Goal: Task Accomplishment & Management: Manage account settings

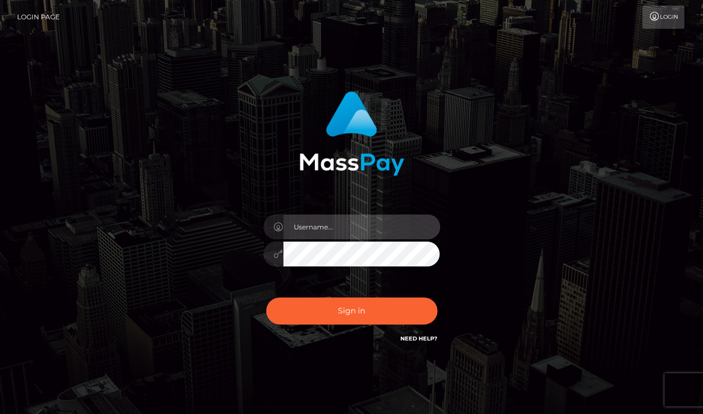
click at [358, 225] on input "text" at bounding box center [361, 226] width 157 height 25
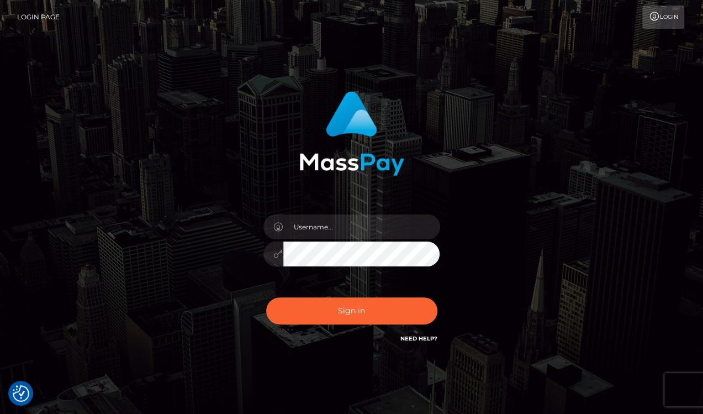
click at [666, 160] on div "Sign in" at bounding box center [352, 223] width 630 height 281
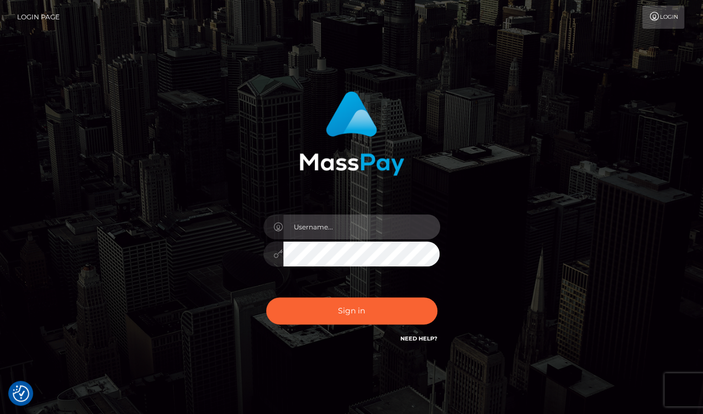
click at [370, 218] on input "text" at bounding box center [361, 226] width 157 height 25
paste input "drew guizzetti"
type input "drew guizzetti"
click at [665, 150] on div "drew guizzetti Sign in" at bounding box center [352, 223] width 630 height 281
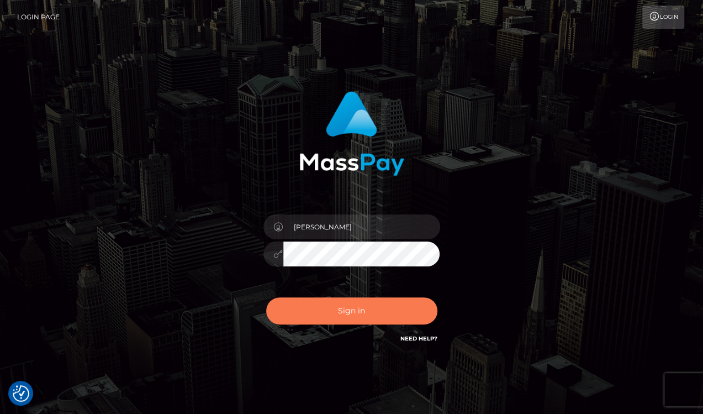
click at [338, 308] on button "Sign in" at bounding box center [351, 310] width 171 height 27
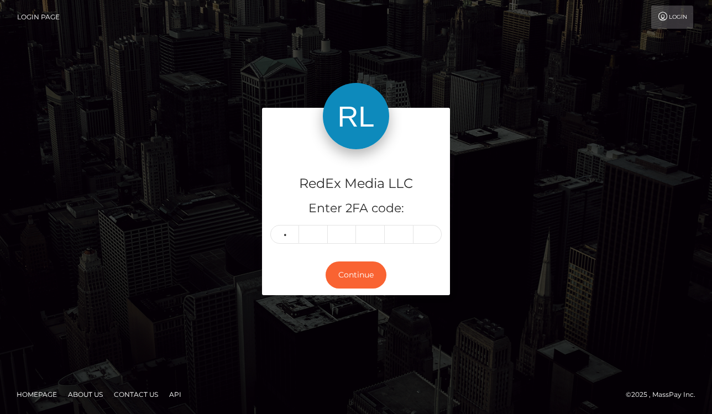
type input "4"
type input "9"
type input "0"
type input "4"
type input "3"
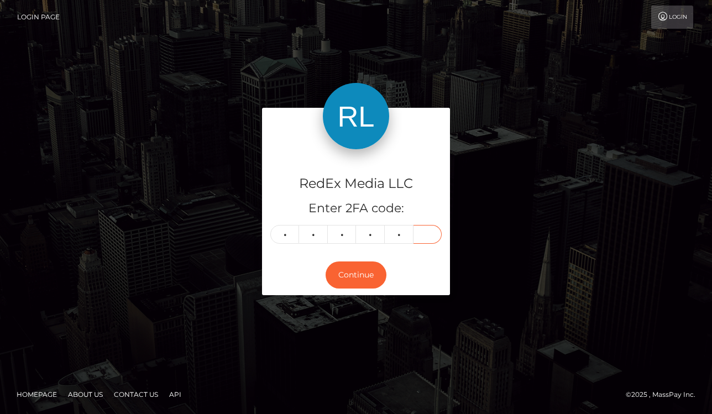
type input "4"
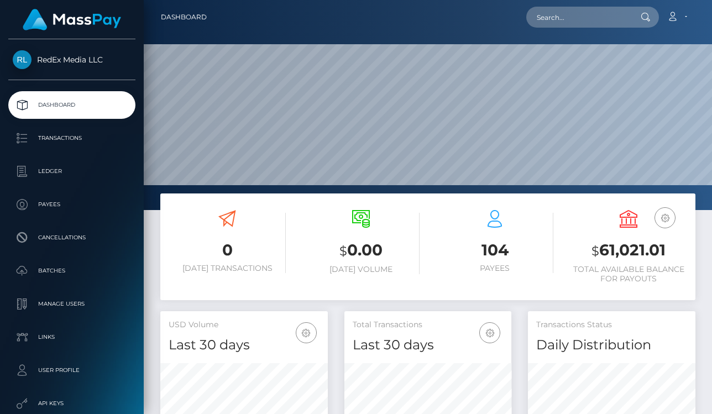
scroll to position [196, 167]
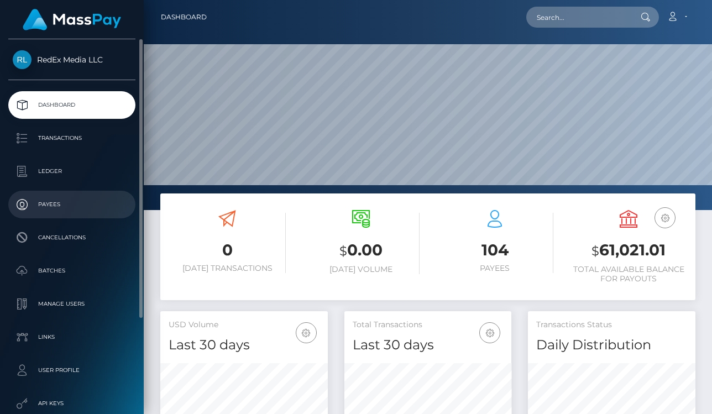
click at [57, 203] on p "Payees" at bounding box center [72, 204] width 118 height 17
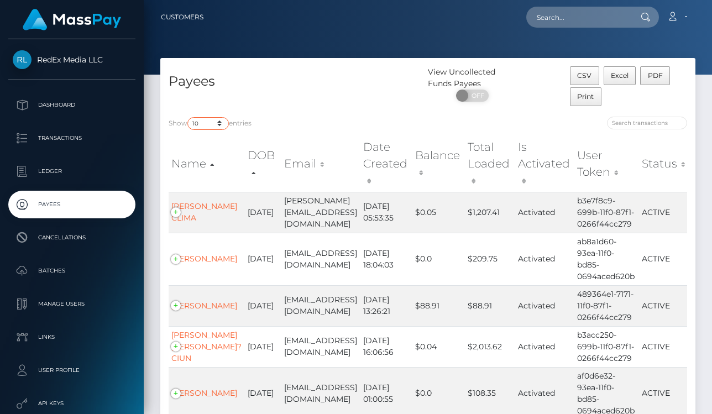
click at [222, 121] on select "10 25 50 100 250" at bounding box center [207, 123] width 41 height 13
select select "250"
click at [188, 117] on select "10 25 50 100 250" at bounding box center [207, 123] width 41 height 13
click at [203, 126] on select "10 25 50 100 250" at bounding box center [207, 123] width 41 height 13
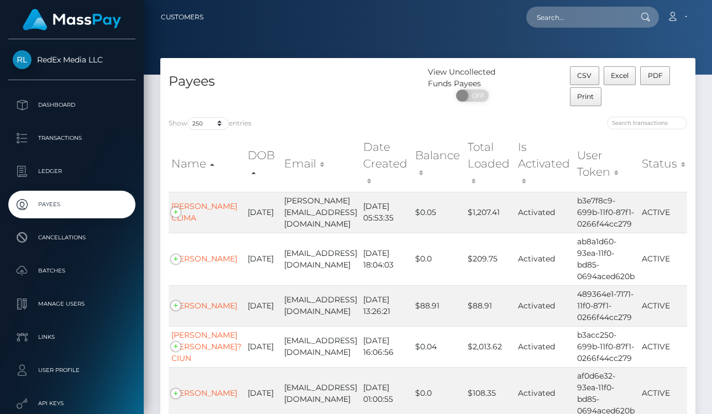
click at [288, 127] on div "Show 10 25 50 100 250 entries" at bounding box center [293, 124] width 251 height 15
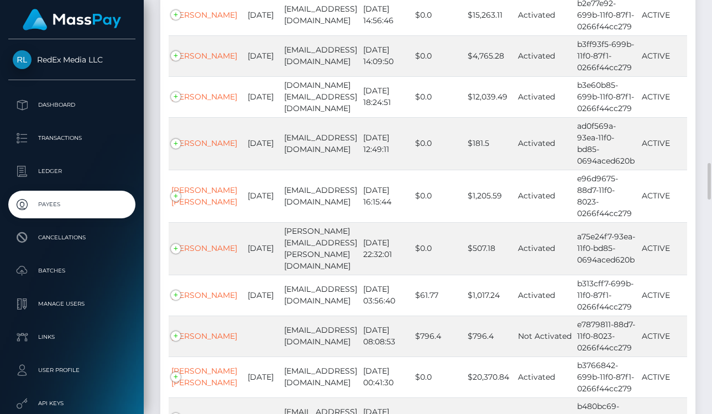
scroll to position [2327, 0]
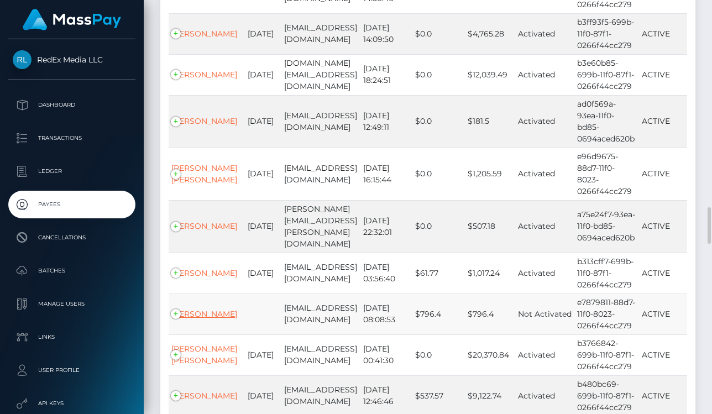
click at [196, 309] on link "Tala Noell HENNING" at bounding box center [204, 314] width 66 height 10
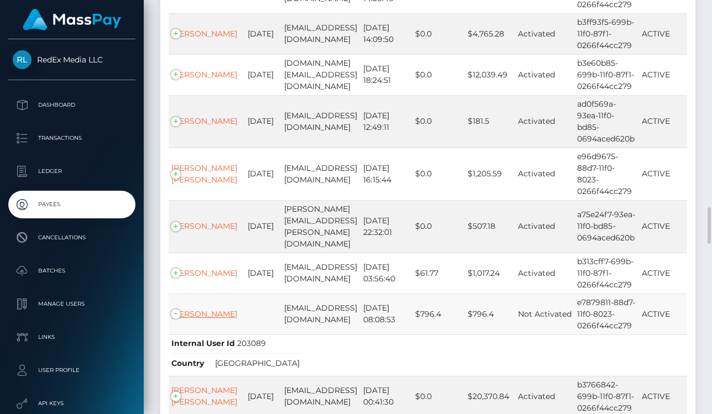
click at [190, 309] on link "Tala Noell HENNING" at bounding box center [204, 314] width 66 height 10
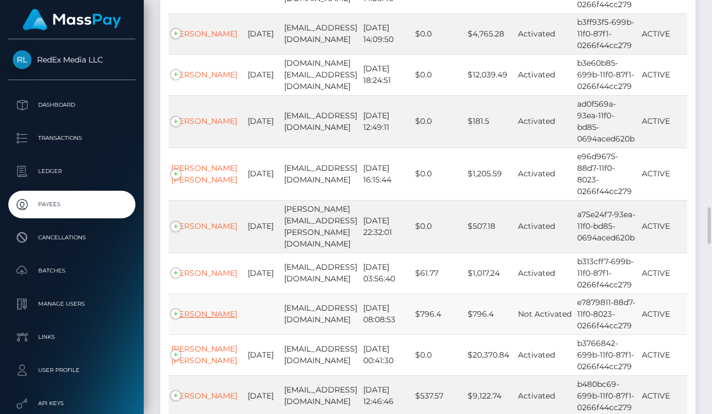
click at [182, 309] on link "Tala Noell HENNING" at bounding box center [204, 314] width 66 height 10
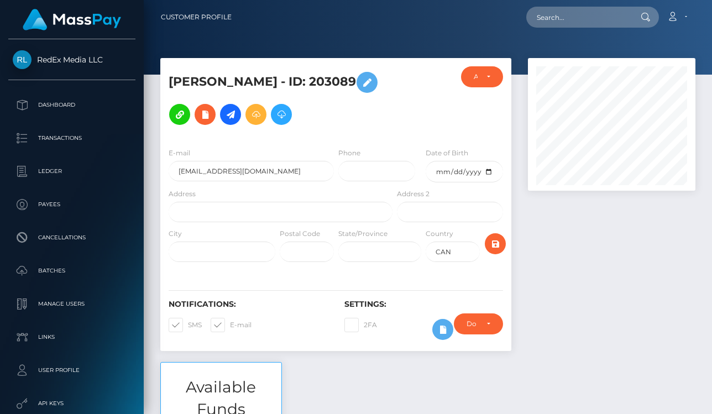
scroll to position [133, 167]
click at [262, 161] on input "[EMAIL_ADDRESS][DOMAIN_NAME]" at bounding box center [250, 171] width 165 height 20
type input "[EMAIL_ADDRESS][DOMAIN_NAME]"
click at [301, 139] on div "E-mail [EMAIL_ADDRESS][DOMAIN_NAME] Phone Date of Birth Address City" at bounding box center [335, 206] width 351 height 134
click at [496, 237] on icon "submit" at bounding box center [494, 244] width 13 height 14
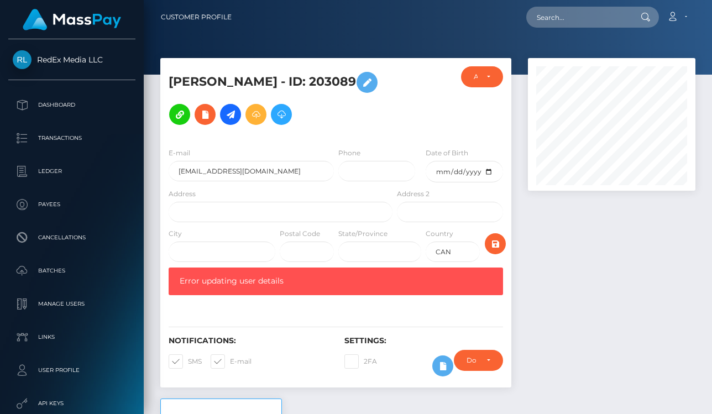
scroll to position [133, 167]
click at [263, 161] on input "[EMAIL_ADDRESS][DOMAIN_NAME]" at bounding box center [250, 171] width 165 height 20
type input "talanoellehenning@gmail.com"
click at [496, 237] on icon "submit" at bounding box center [494, 244] width 13 height 14
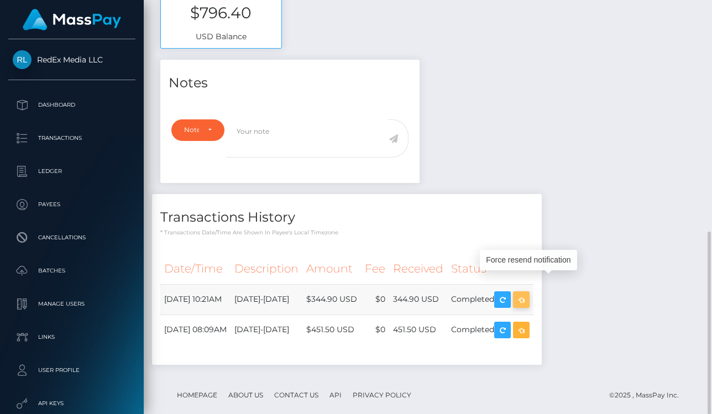
scroll to position [133, 167]
click at [528, 293] on icon "button" at bounding box center [520, 300] width 13 height 14
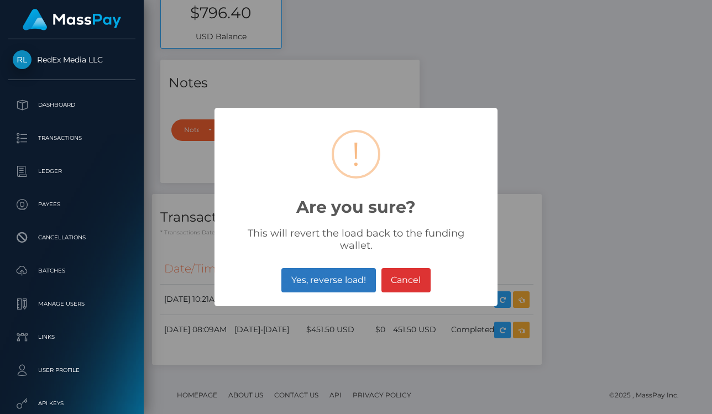
click at [347, 272] on button "Yes, reverse load!" at bounding box center [328, 280] width 94 height 24
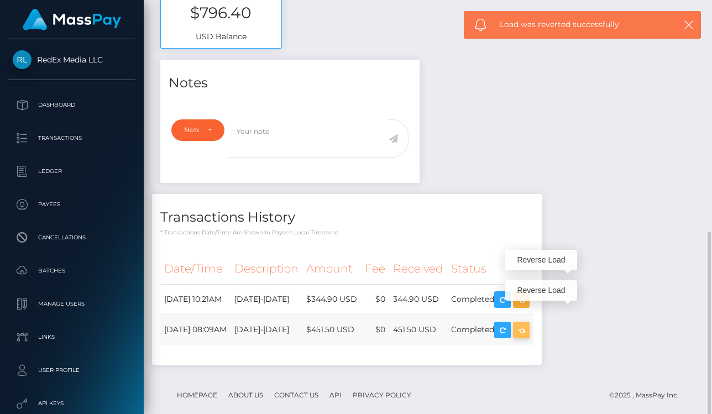
click at [528, 323] on icon "button" at bounding box center [520, 330] width 13 height 14
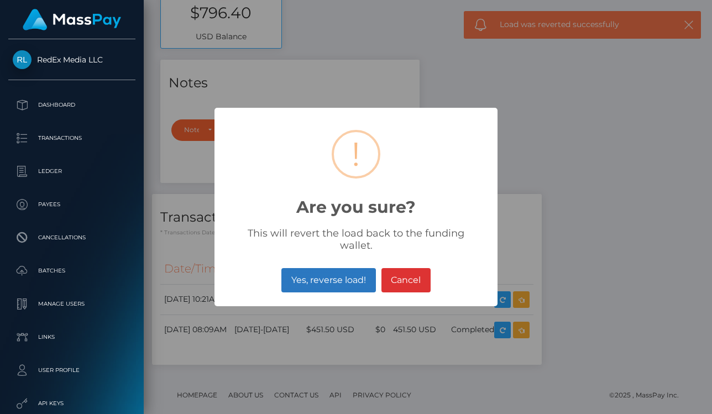
click at [349, 273] on button "Yes, reverse load!" at bounding box center [328, 280] width 94 height 24
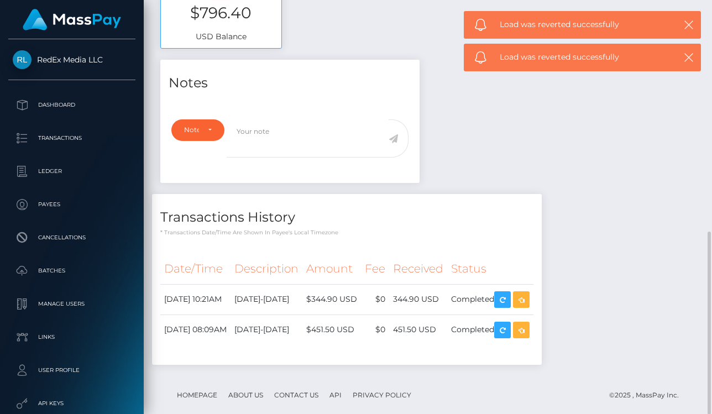
drag, startPoint x: 613, startPoint y: 306, endPoint x: 636, endPoint y: 297, distance: 24.6
click at [636, 297] on div "Notes Note Type Compliance Clear Compliance General Note Type" at bounding box center [427, 218] width 551 height 316
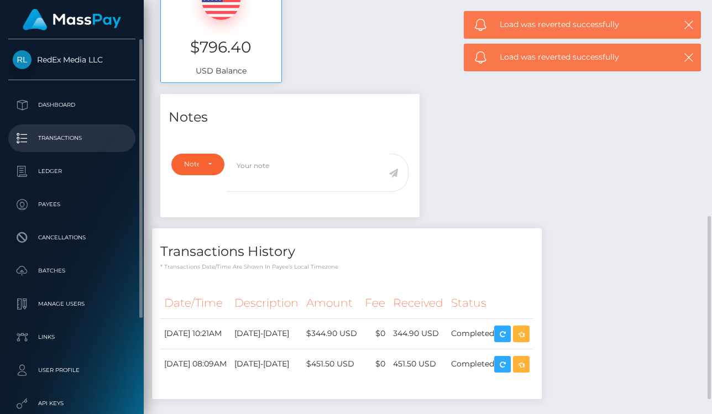
click at [81, 139] on p "Transactions" at bounding box center [72, 138] width 118 height 17
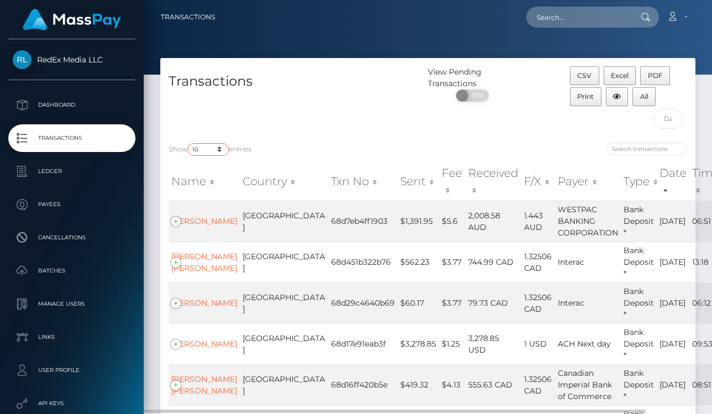
click at [216, 150] on select "10 25 50 100 250 500 1,000 3,500" at bounding box center [207, 149] width 41 height 13
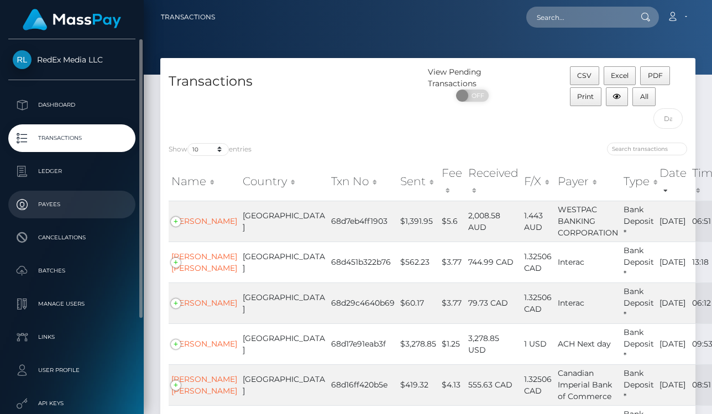
click at [62, 211] on p "Payees" at bounding box center [72, 204] width 118 height 17
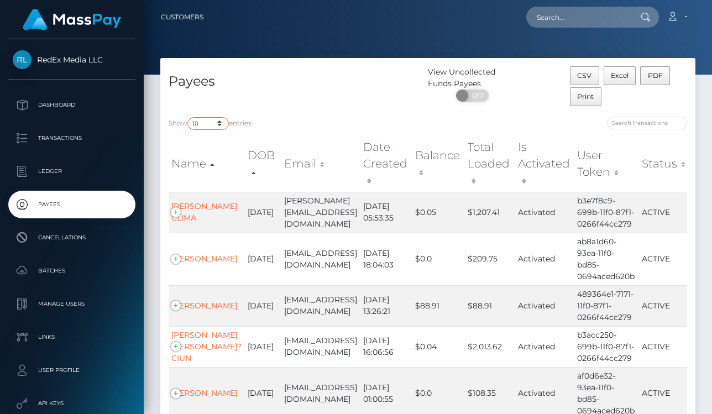
click at [222, 120] on select "10 25 50 100 250" at bounding box center [207, 123] width 41 height 13
select select "250"
click at [188, 117] on select "10 25 50 100 250" at bounding box center [207, 123] width 41 height 13
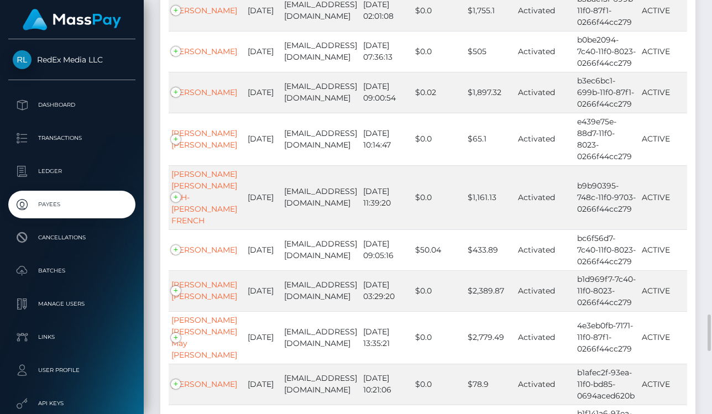
scroll to position [3578, 0]
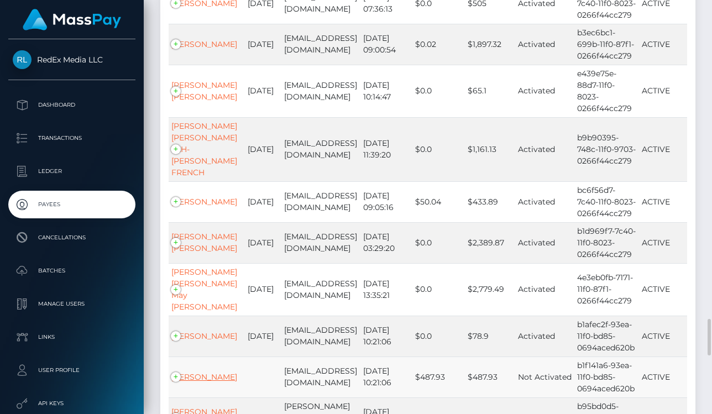
click at [194, 372] on link "Stephanie Rose Morash" at bounding box center [204, 377] width 66 height 10
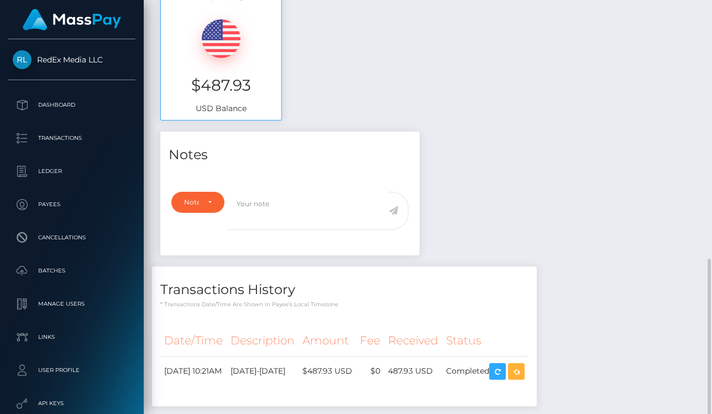
scroll to position [456, 0]
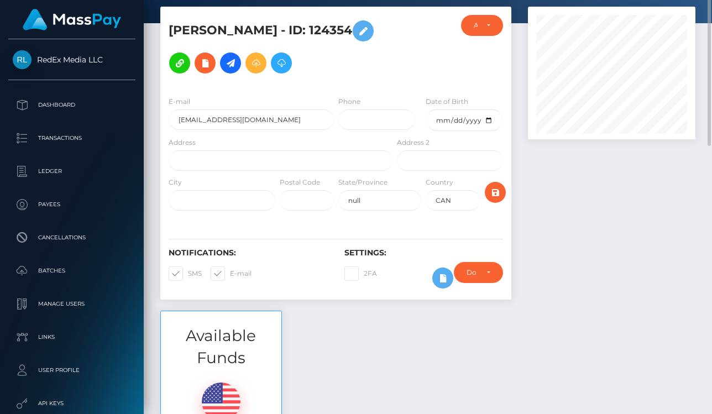
scroll to position [0, 0]
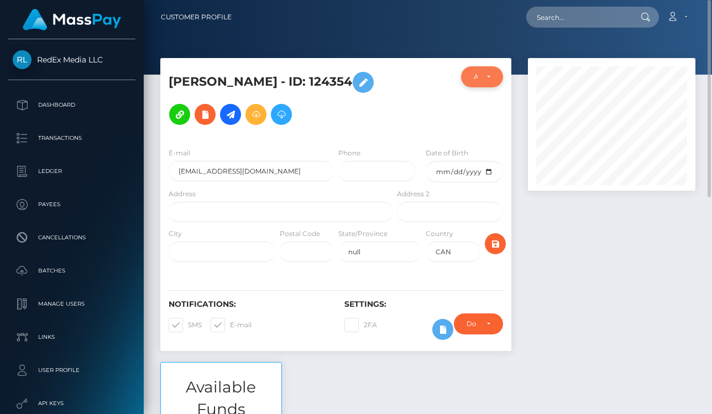
click at [487, 81] on div "ACTIVE" at bounding box center [481, 76] width 17 height 9
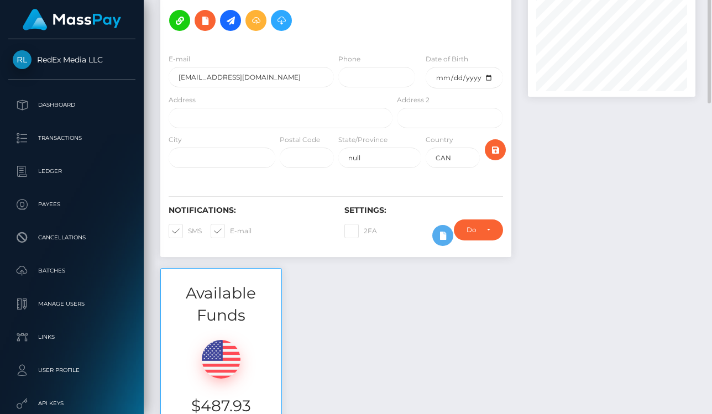
scroll to position [0, 0]
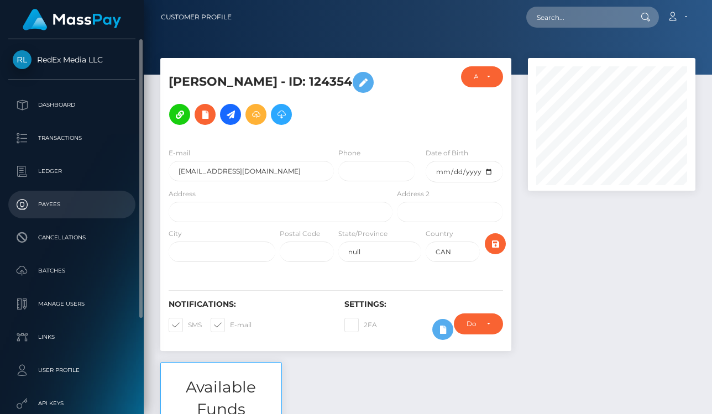
click at [49, 212] on p "Payees" at bounding box center [72, 204] width 118 height 17
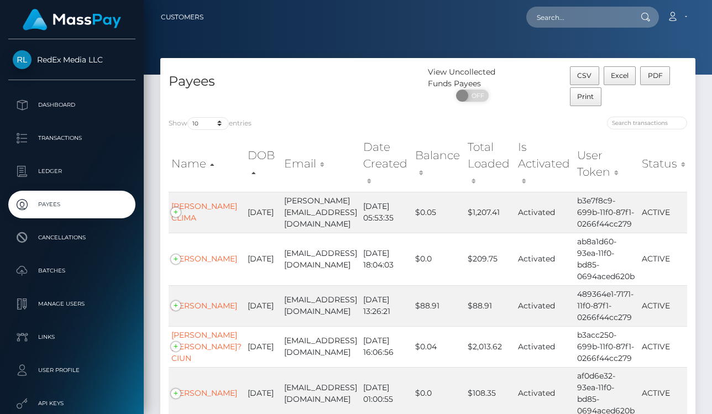
click at [232, 110] on div "Show 10 25 50 100 250 entries Name DOB Email Date Created Balance Total Loaded …" at bounding box center [427, 406] width 535 height 596
click at [218, 119] on select "10 25 50 100 250" at bounding box center [207, 123] width 41 height 13
select select "250"
click at [188, 117] on select "10 25 50 100 250" at bounding box center [207, 123] width 41 height 13
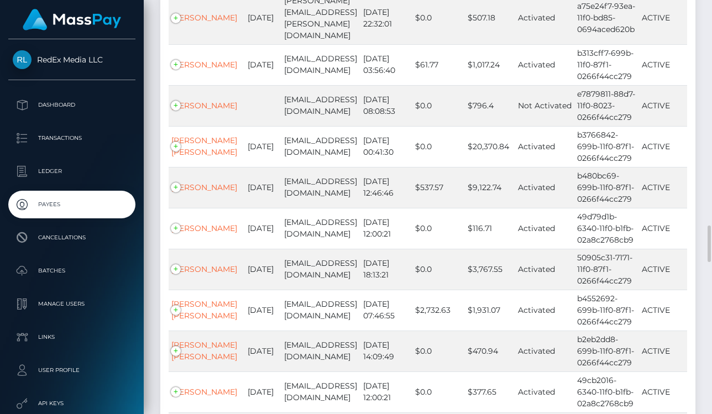
scroll to position [2467, 0]
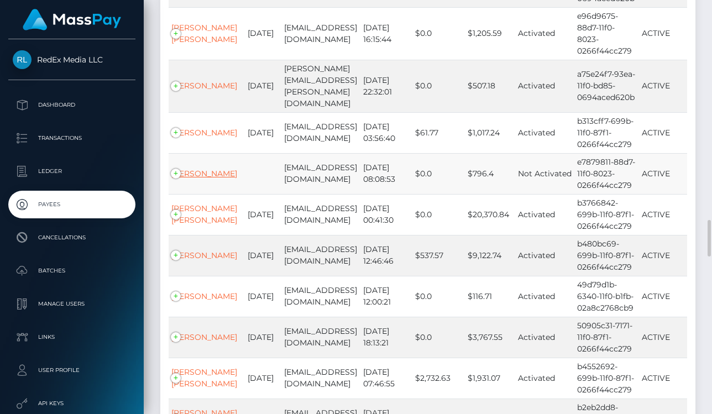
click at [188, 168] on link "[PERSON_NAME]" at bounding box center [204, 173] width 66 height 10
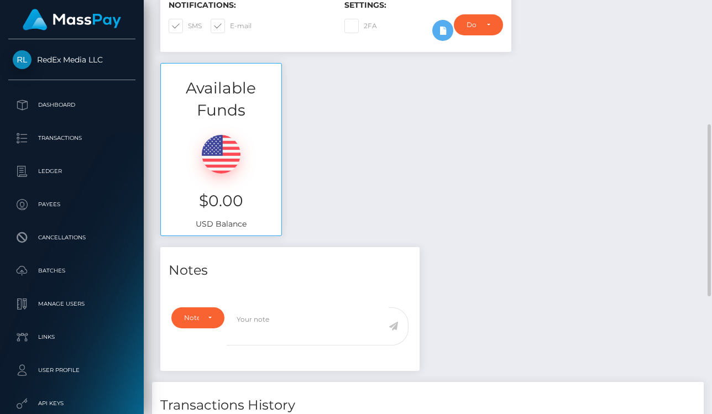
scroll to position [583, 0]
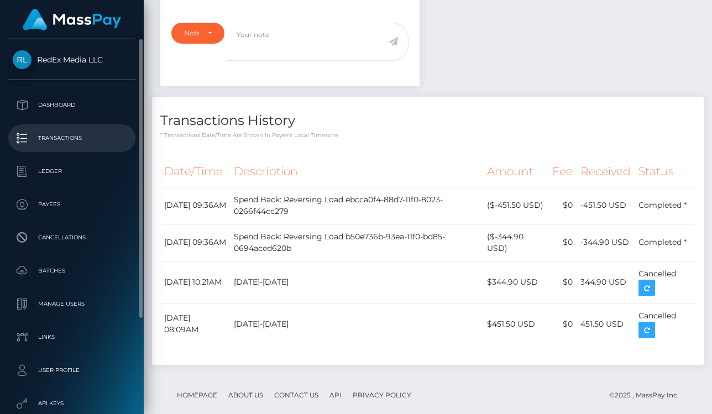
click at [69, 146] on link "Transactions" at bounding box center [71, 138] width 127 height 28
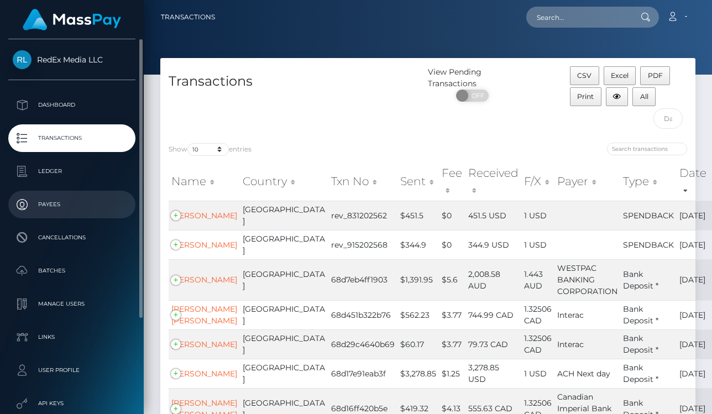
click at [54, 201] on p "Payees" at bounding box center [72, 204] width 118 height 17
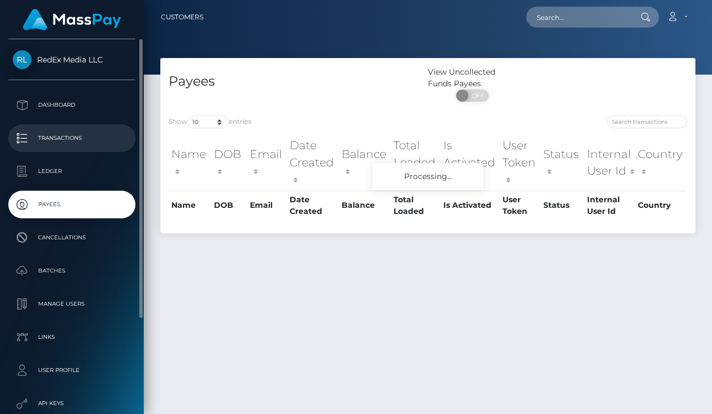
click at [70, 135] on p "Transactions" at bounding box center [72, 138] width 118 height 17
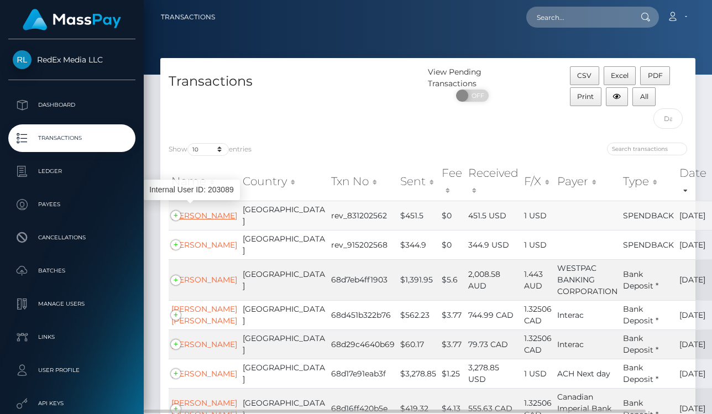
click at [199, 220] on link "[PERSON_NAME]" at bounding box center [204, 215] width 66 height 10
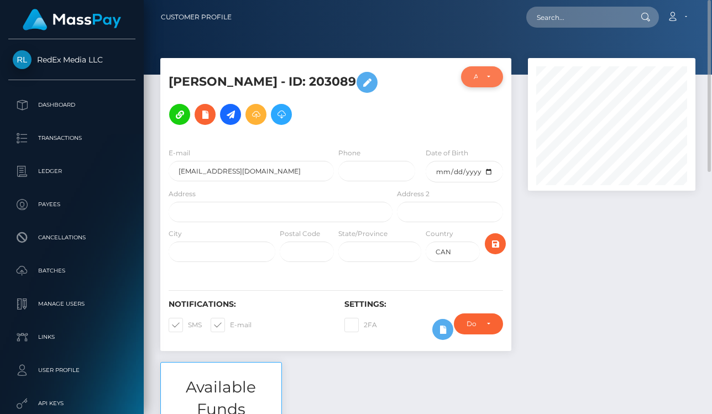
click at [486, 76] on div "ACTIVE" at bounding box center [481, 76] width 17 height 9
click at [477, 128] on span "DEACTIVE" at bounding box center [491, 130] width 35 height 10
select select "DEACTIVE"
click at [672, 242] on div at bounding box center [611, 210] width 184 height 304
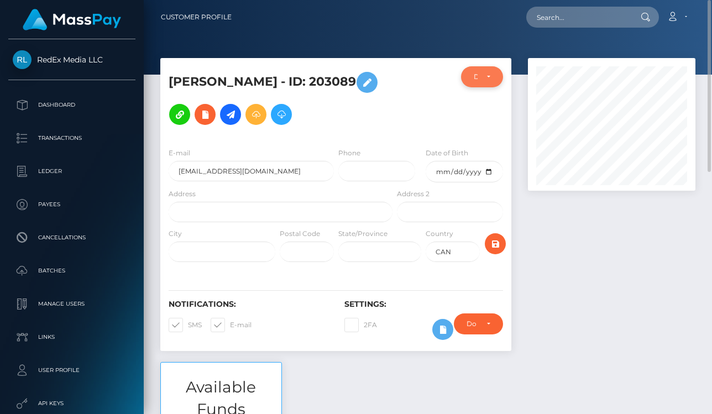
click at [488, 72] on div "DEACTIVE" at bounding box center [481, 76] width 17 height 9
click at [596, 283] on div at bounding box center [611, 210] width 184 height 304
